Goal: Find specific page/section: Find specific page/section

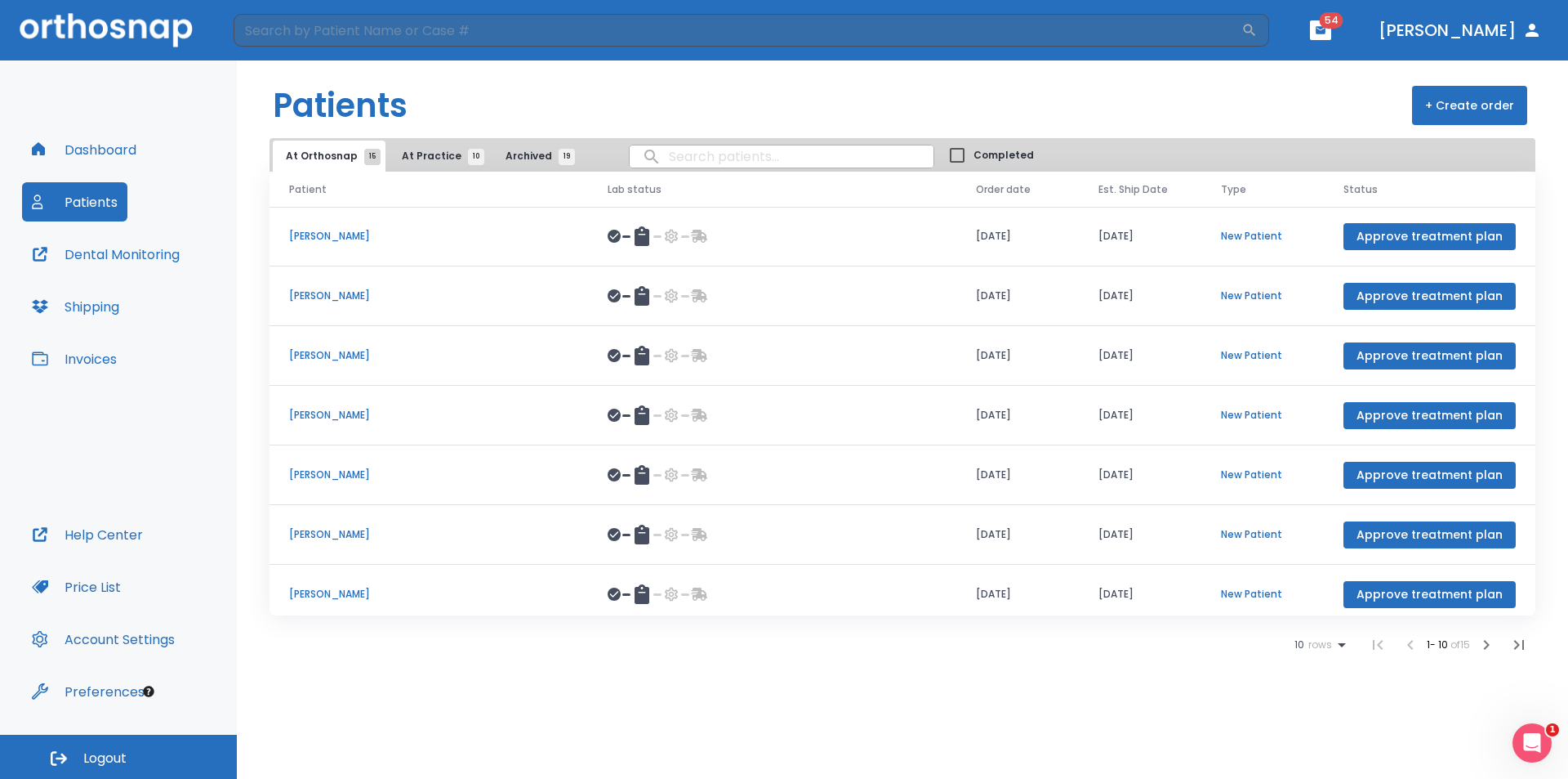
click at [658, 158] on input "search" at bounding box center [781, 157] width 304 height 32
type input "[DEMOGRAPHIC_DATA]"
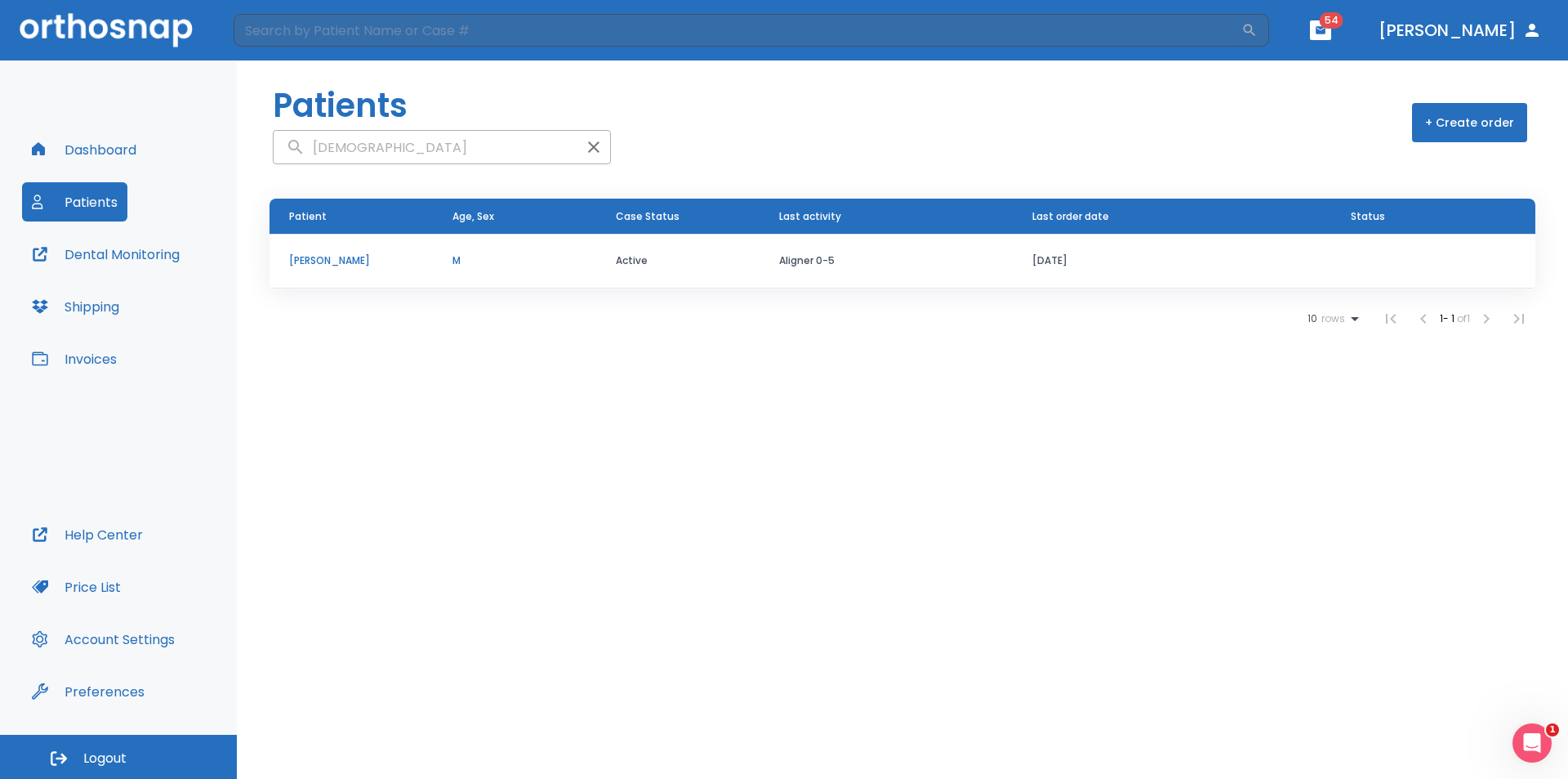
click at [324, 262] on p "[PERSON_NAME]" at bounding box center [351, 260] width 124 height 14
